Goal: Check status: Check status

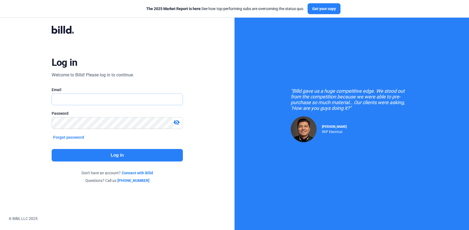
type input "[PERSON_NAME][EMAIL_ADDRESS][DOMAIN_NAME]"
click at [130, 154] on button "Log in" at bounding box center [117, 155] width 131 height 12
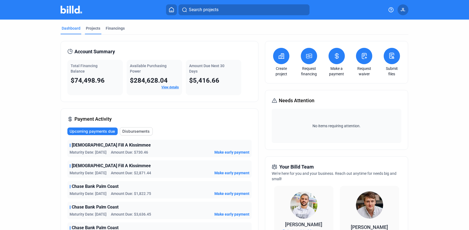
drag, startPoint x: 84, startPoint y: 27, endPoint x: 98, endPoint y: 31, distance: 14.3
click at [86, 27] on div "Projects" at bounding box center [93, 28] width 14 height 5
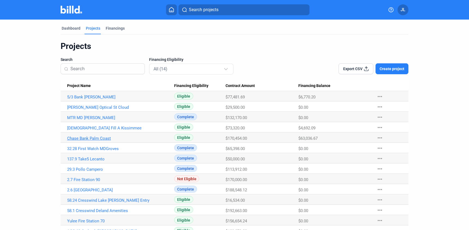
click at [87, 138] on link "Chase Bank Palm Coast" at bounding box center [120, 138] width 107 height 5
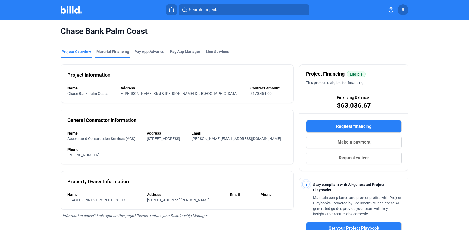
click at [105, 49] on div "Material Financing" at bounding box center [112, 51] width 33 height 5
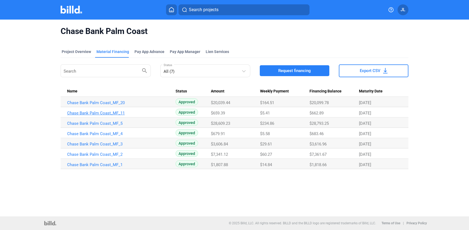
click at [102, 112] on link "Chase Bank Palm Coast_MF_11" at bounding box center [120, 112] width 107 height 5
click at [104, 132] on link "Chase Bank Palm Coast_MF_4" at bounding box center [120, 133] width 107 height 5
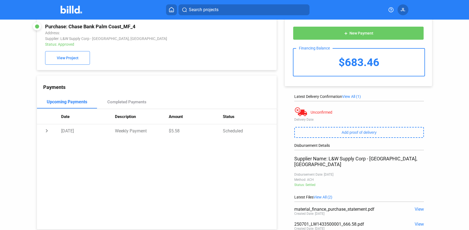
scroll to position [11, 0]
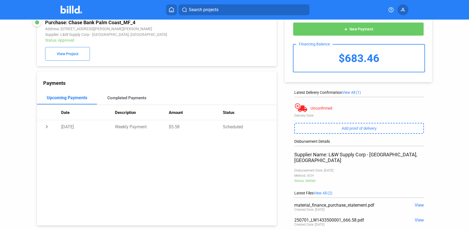
click at [135, 95] on div "Completed Payments" at bounding box center [126, 97] width 39 height 5
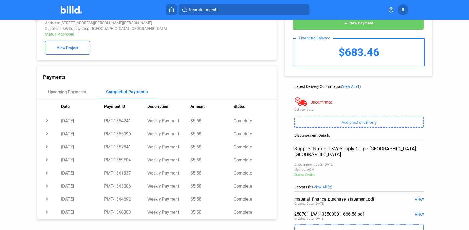
scroll to position [0, 0]
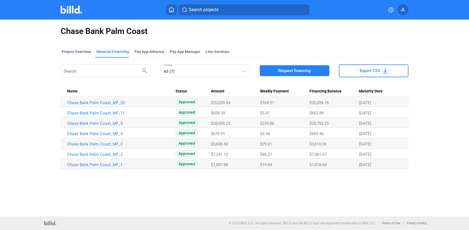
click at [70, 13] on img at bounding box center [71, 10] width 21 height 8
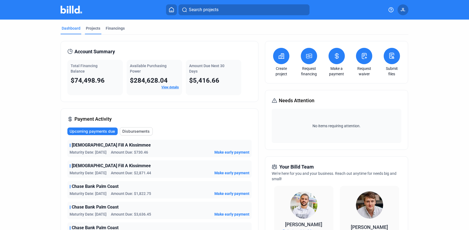
click at [89, 28] on div "Projects" at bounding box center [93, 28] width 14 height 5
